Goal: Information Seeking & Learning: Compare options

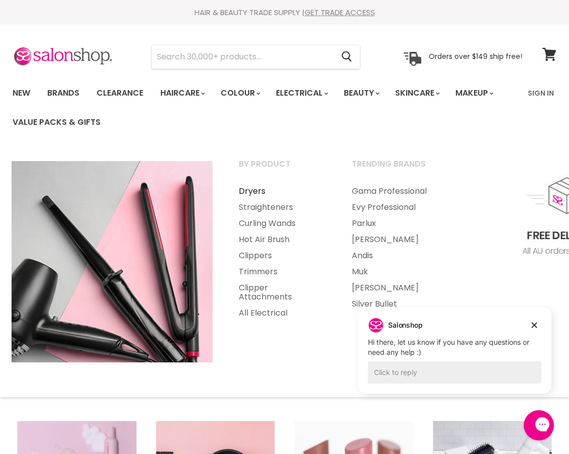
click at [256, 188] on link "Dryers" at bounding box center [281, 191] width 111 height 16
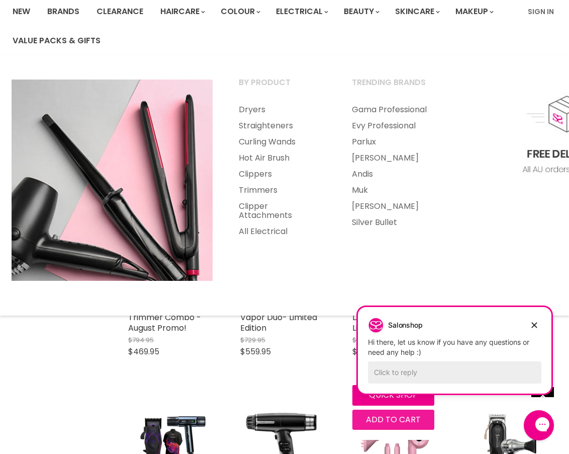
scroll to position [251, 0]
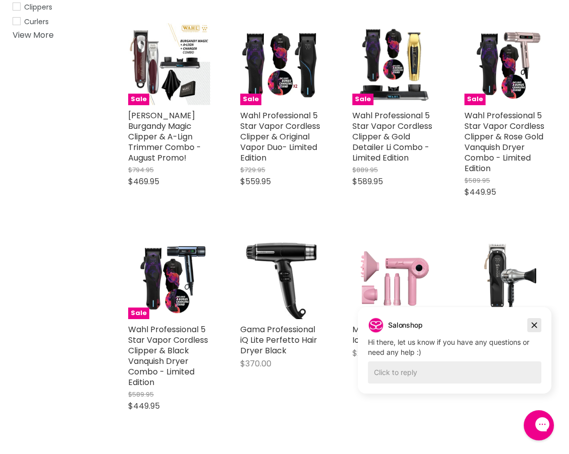
click at [536, 324] on icon "Dismiss campaign" at bounding box center [534, 325] width 10 height 12
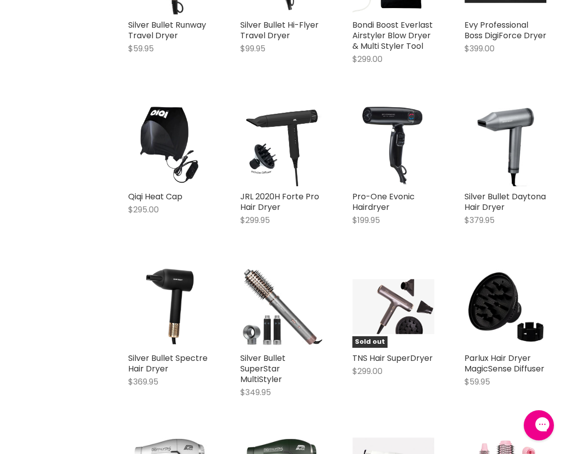
scroll to position [1911, 0]
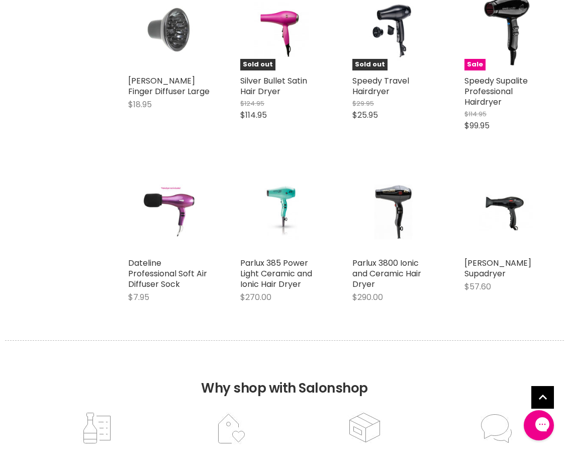
scroll to position [3771, 0]
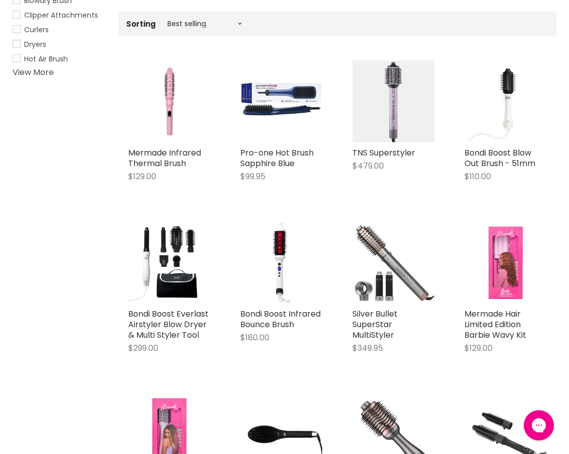
scroll to position [50, 0]
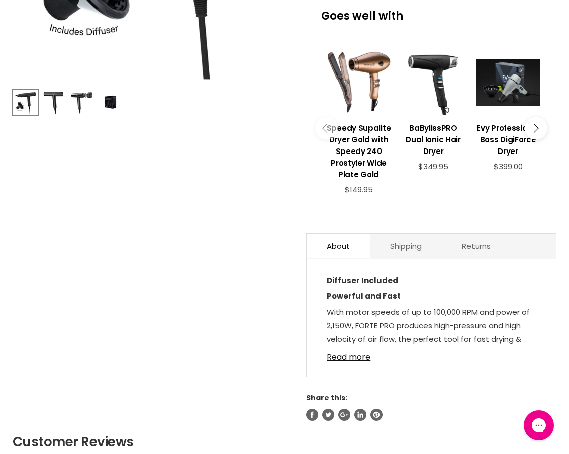
scroll to position [402, 0]
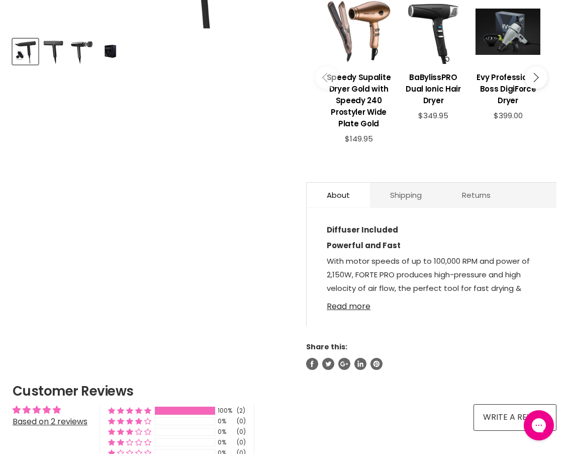
click at [346, 305] on link "Read more" at bounding box center [432, 303] width 210 height 15
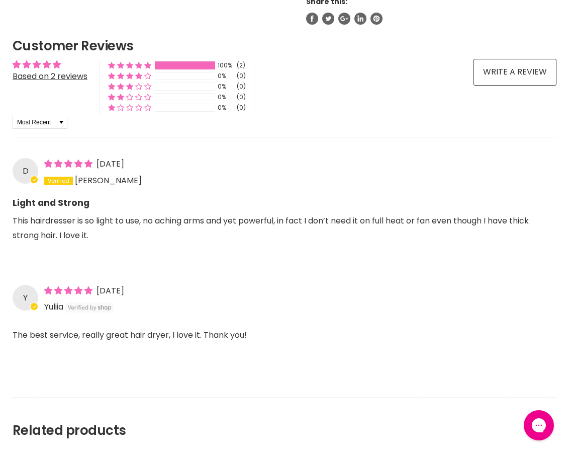
scroll to position [1408, 0]
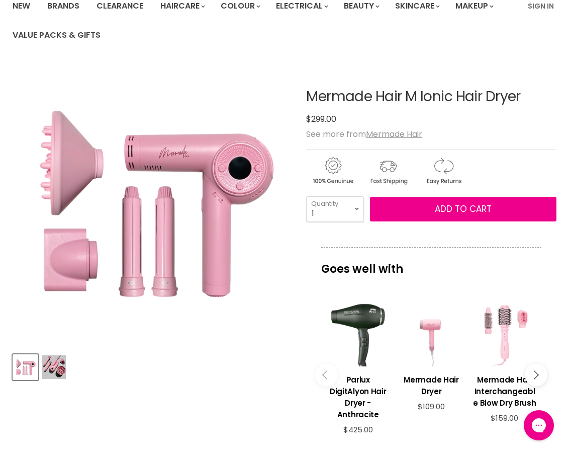
scroll to position [201, 0]
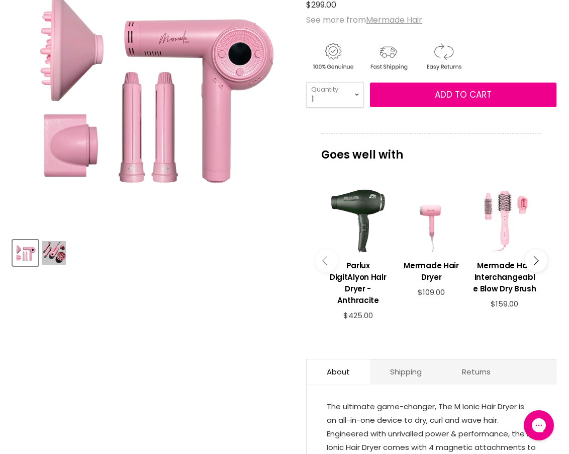
click at [54, 253] on img "Product thumbnails" at bounding box center [54, 253] width 24 height 24
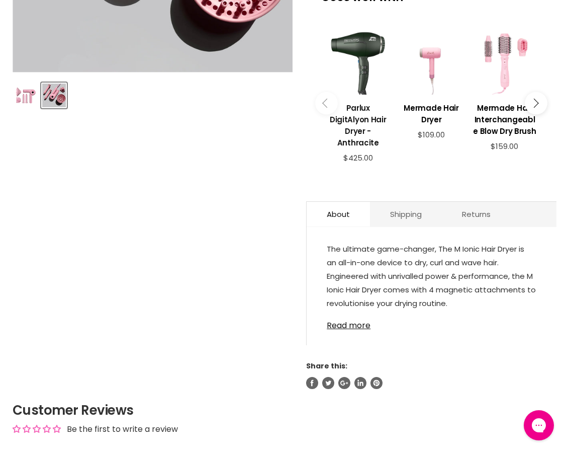
scroll to position [503, 0]
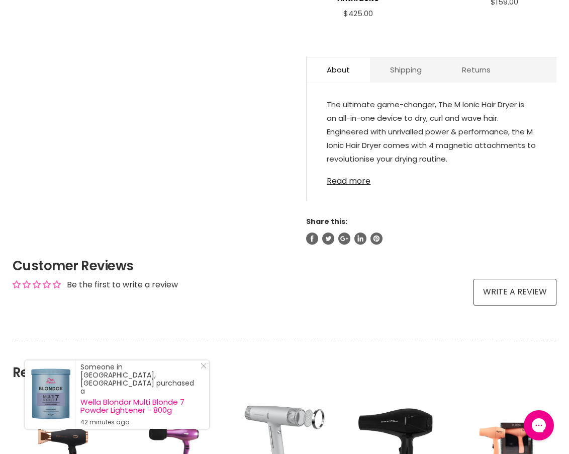
click at [356, 178] on link "Read more" at bounding box center [432, 177] width 210 height 15
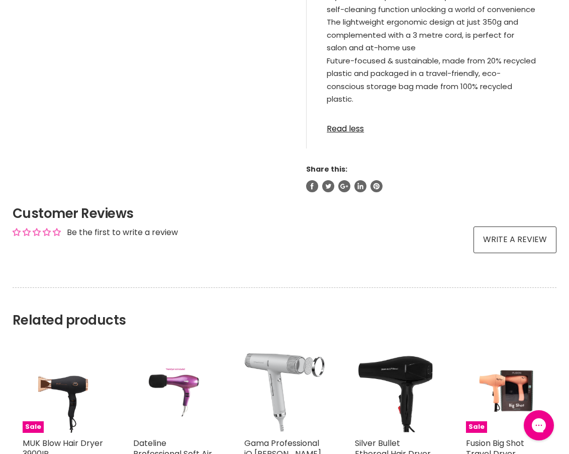
scroll to position [1257, 0]
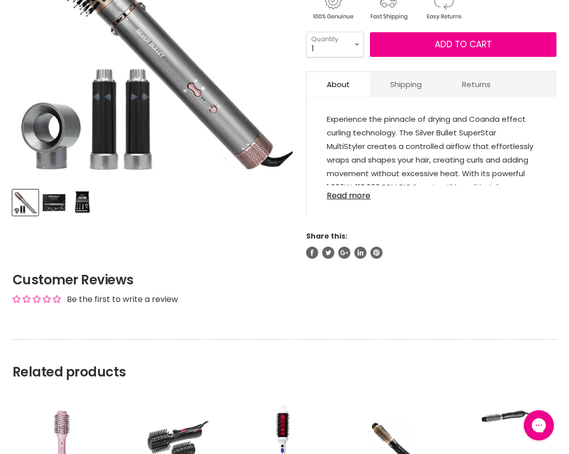
click at [61, 204] on img "Product thumbnails" at bounding box center [54, 203] width 24 height 24
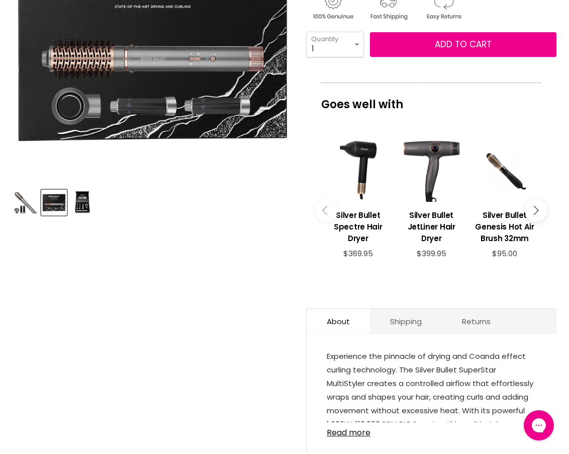
scroll to position [151, 0]
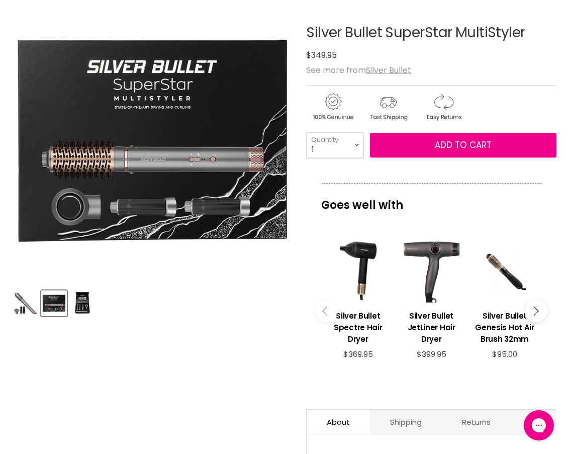
click at [82, 304] on img "Product thumbnails" at bounding box center [83, 303] width 24 height 24
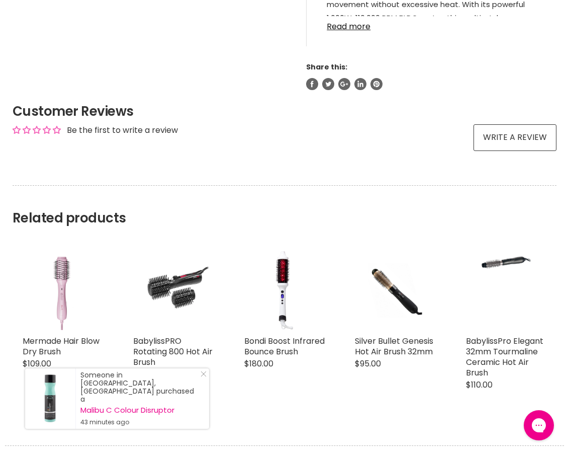
scroll to position [804, 0]
